Goal: Task Accomplishment & Management: Use online tool/utility

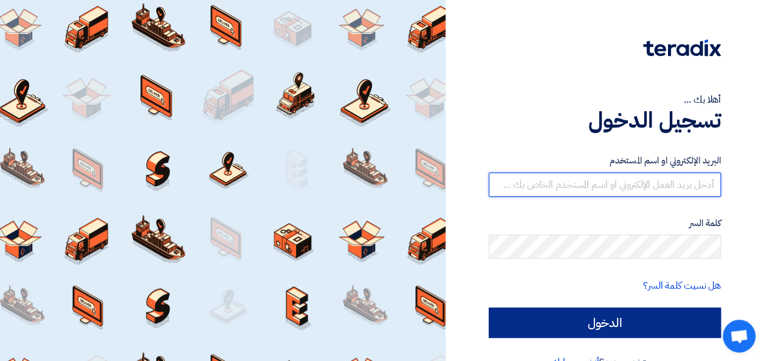
type input "[PERSON_NAME][EMAIL_ADDRESS][DOMAIN_NAME]"
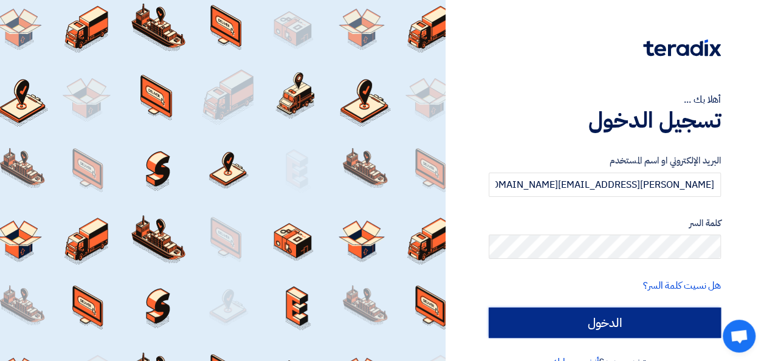
click at [635, 327] on input "الدخول" at bounding box center [605, 323] width 232 height 30
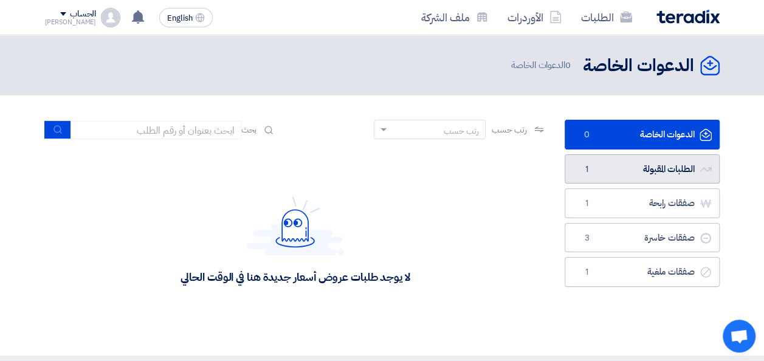
click at [655, 172] on link "الطلبات المقبولة الطلبات المقبولة 1" at bounding box center [642, 169] width 155 height 30
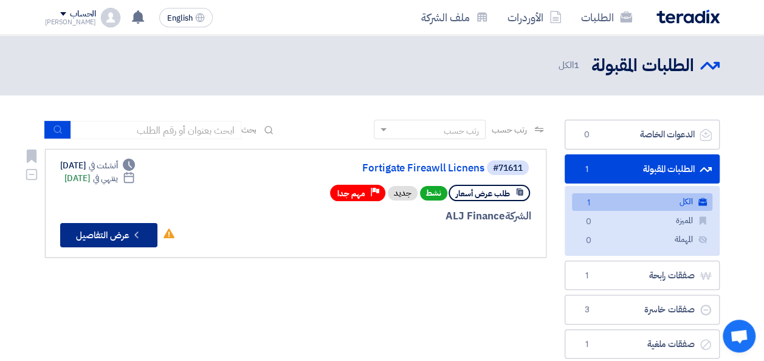
click at [102, 232] on button "Check details عرض التفاصيل" at bounding box center [108, 235] width 97 height 24
